Goal: Task Accomplishment & Management: Use online tool/utility

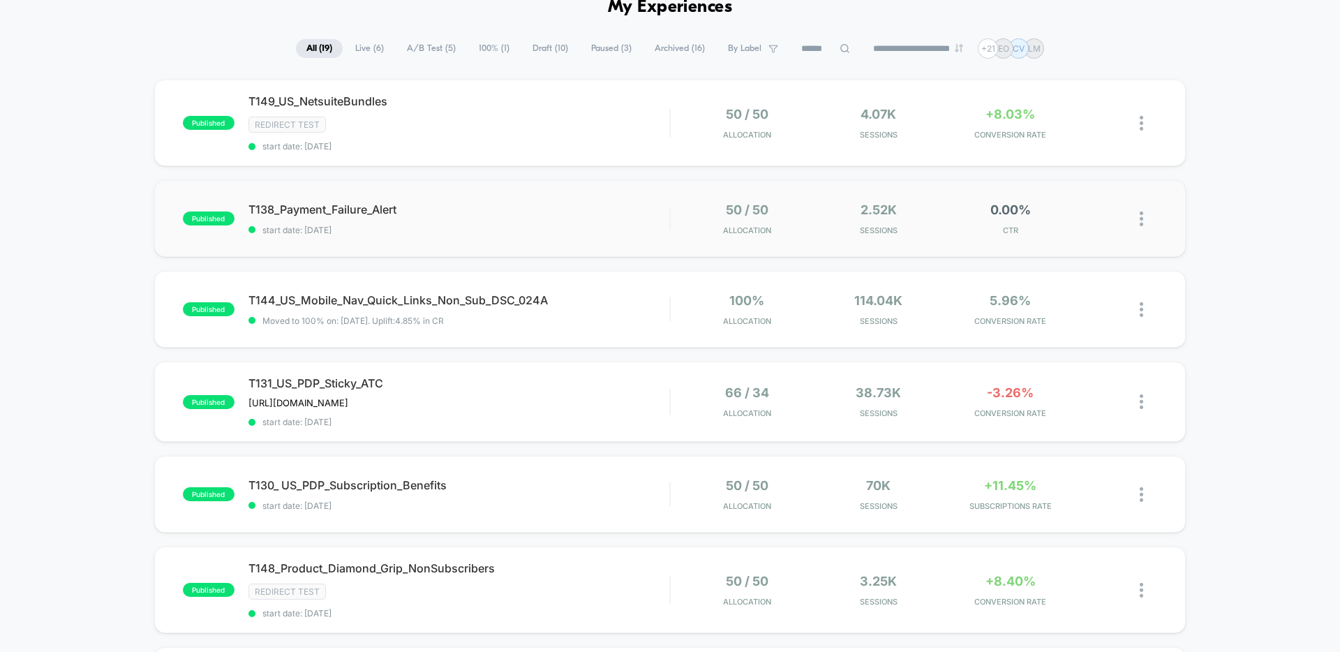
scroll to position [82, 0]
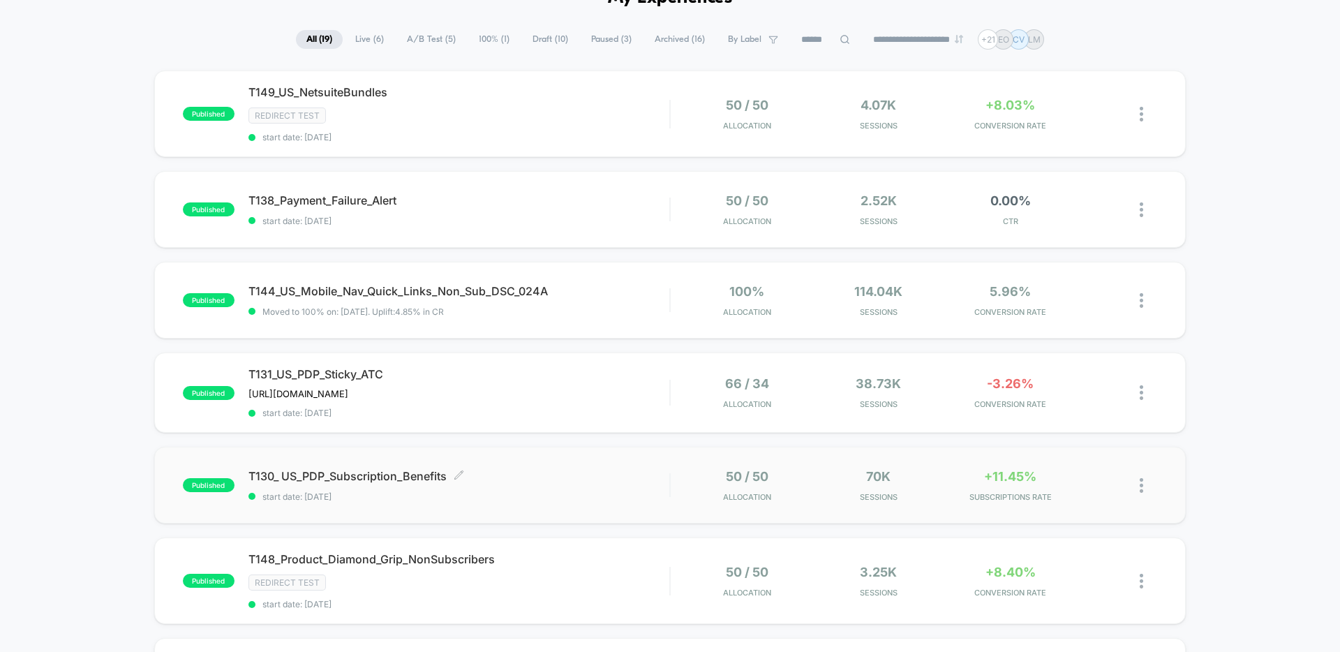
click at [570, 484] on div "T130_ US_PDP_Subscription_Benefits Click to edit experience details Click to ed…" at bounding box center [458, 485] width 421 height 33
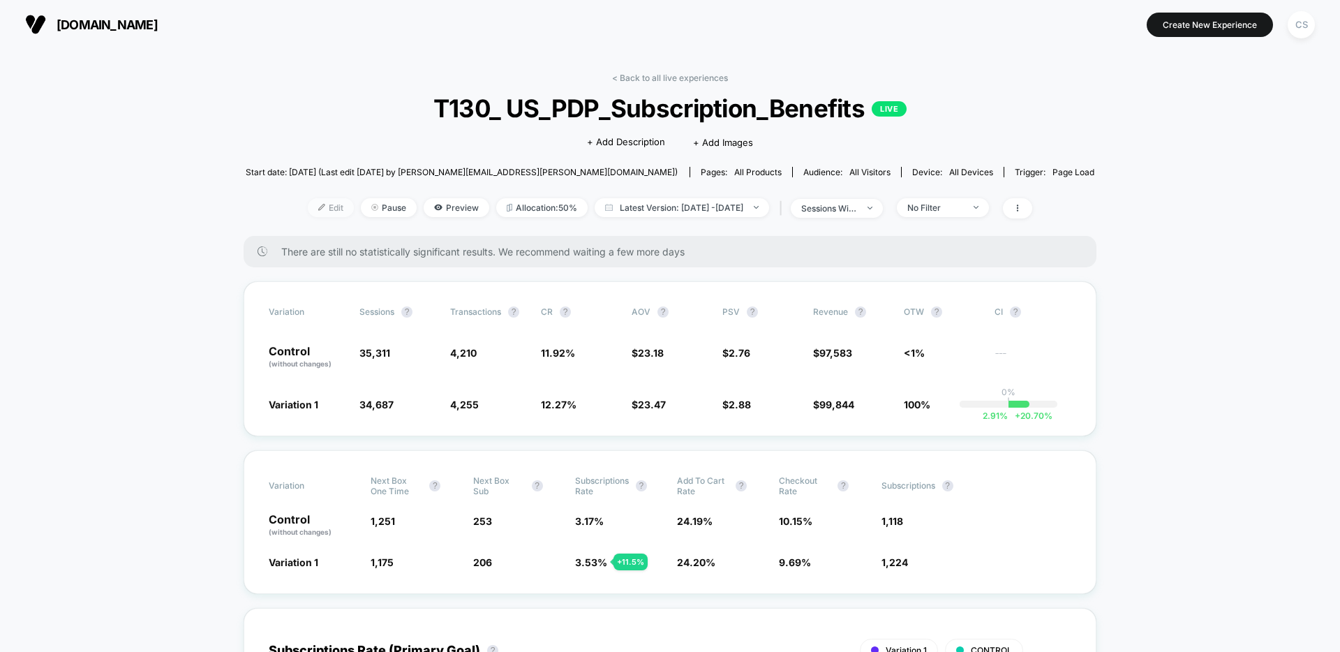
click at [310, 204] on span "Edit" at bounding box center [331, 207] width 46 height 19
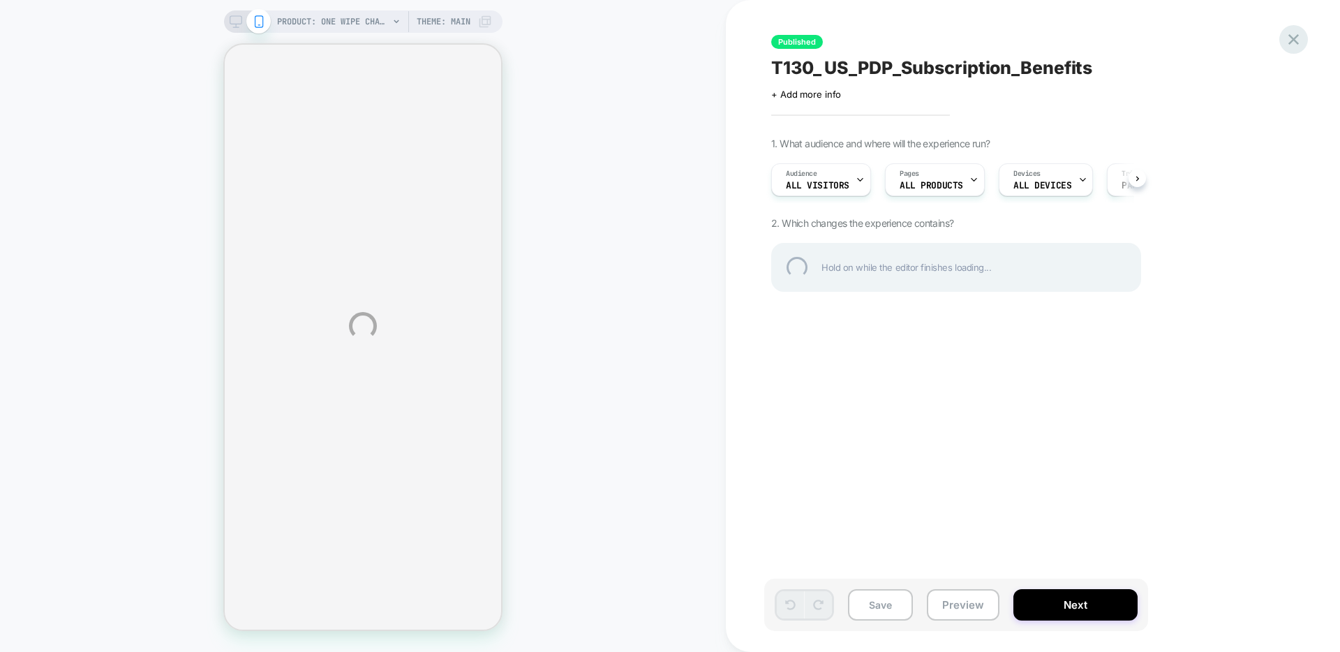
click at [1292, 41] on div at bounding box center [1293, 39] width 29 height 29
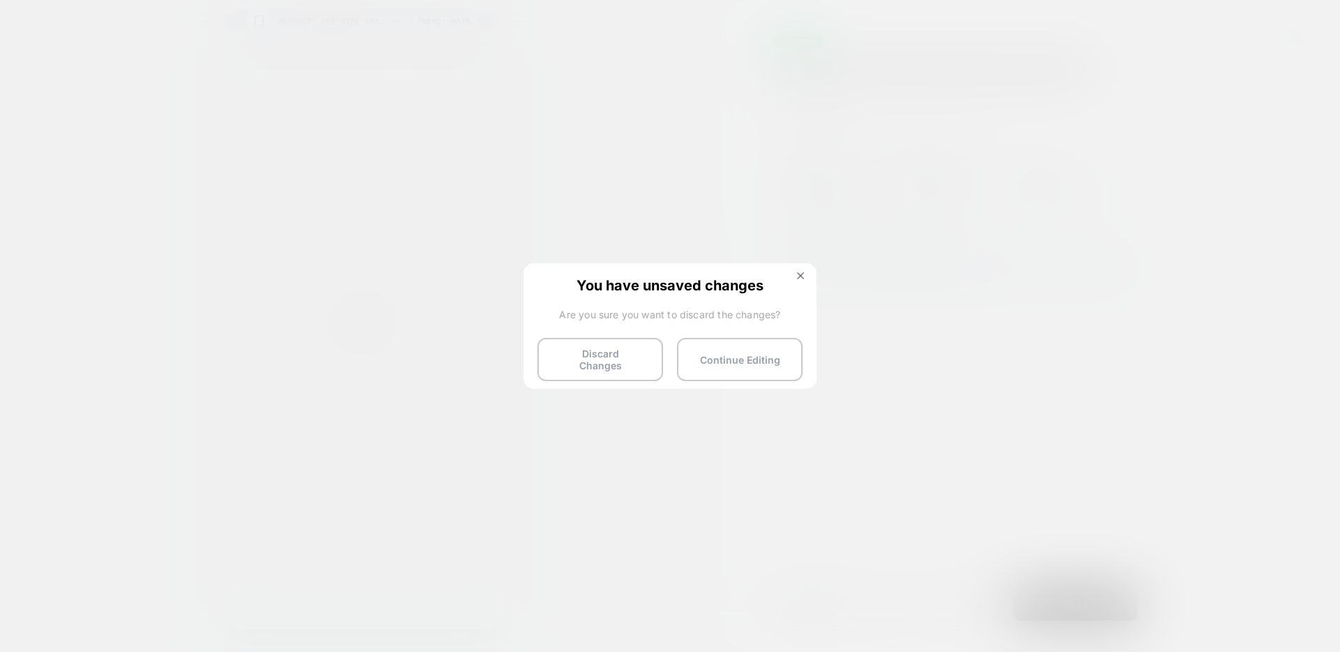
click at [600, 357] on button "Discard Changes" at bounding box center [600, 359] width 126 height 43
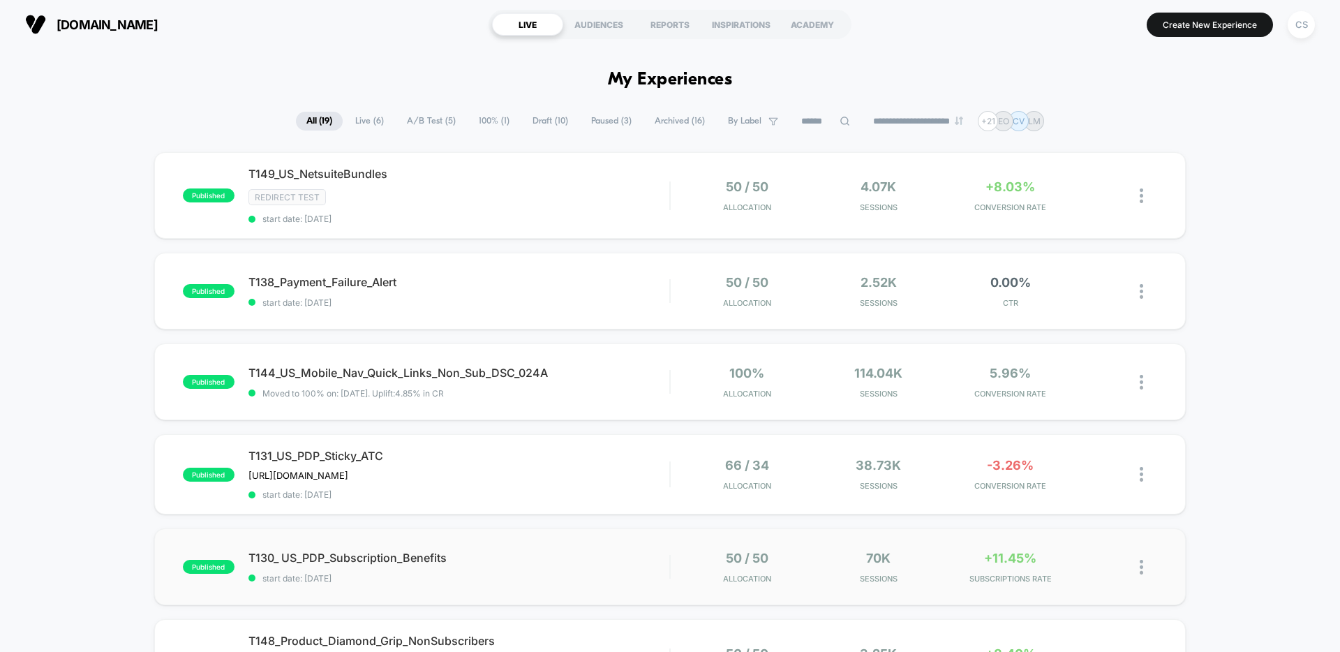
click at [564, 573] on span "start date: [DATE]" at bounding box center [458, 578] width 421 height 10
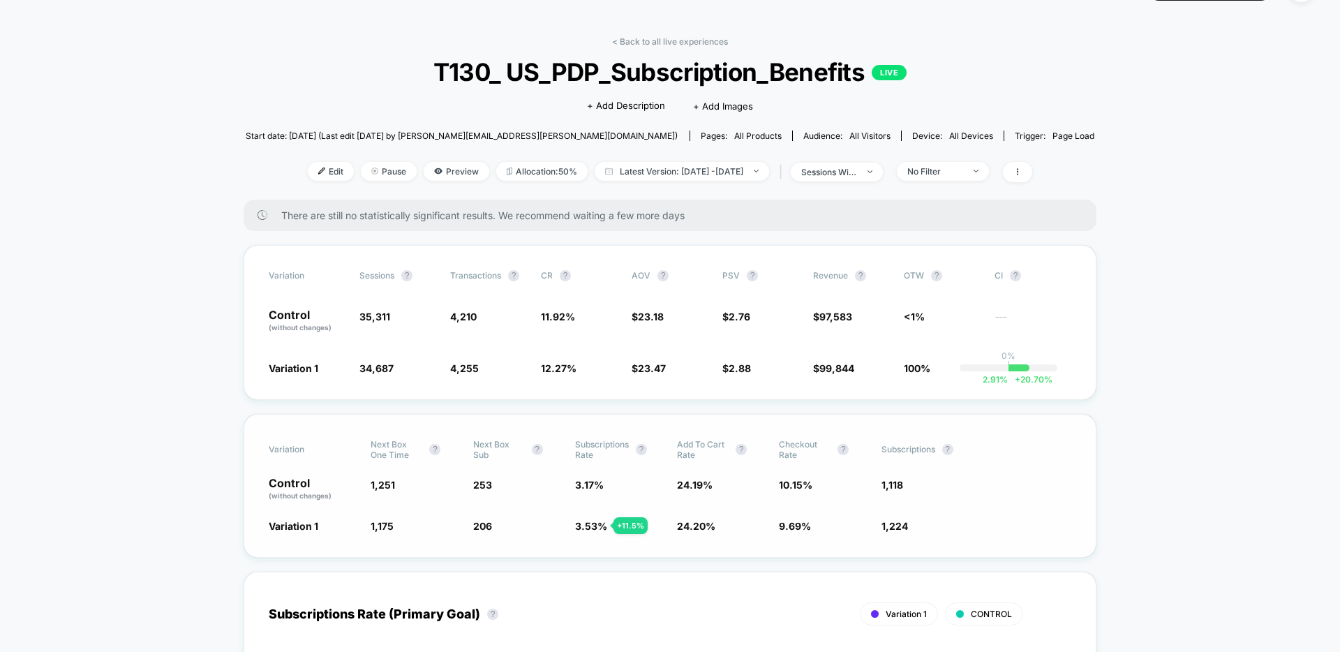
scroll to position [45, 0]
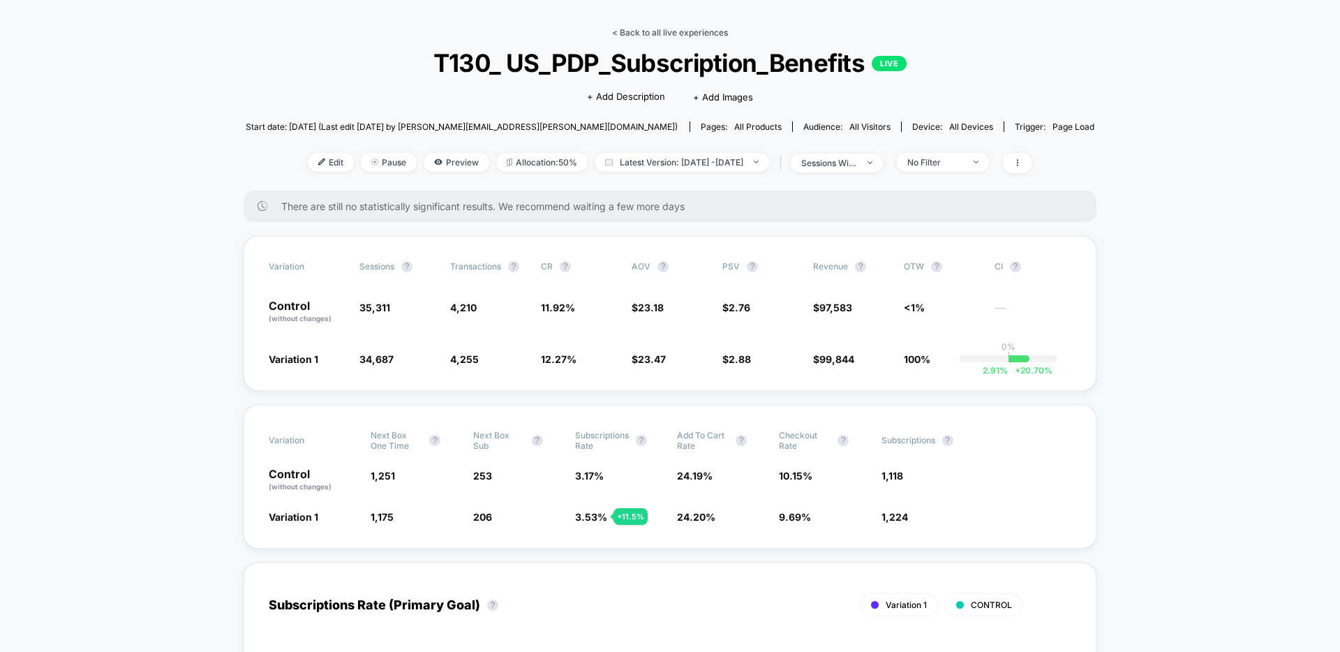
click at [669, 28] on link "< Back to all live experiences" at bounding box center [670, 32] width 116 height 10
